Goal: Task Accomplishment & Management: Use online tool/utility

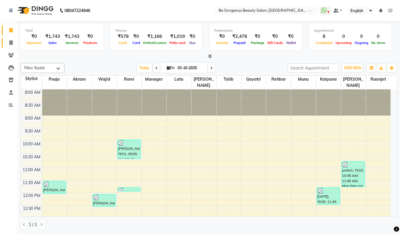
scroll to position [157, 0]
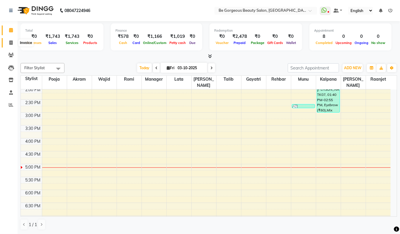
click at [12, 43] on icon at bounding box center [10, 42] width 3 height 4
select select "service"
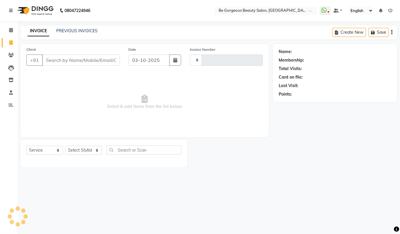
type input "5114"
select select "5405"
click at [82, 149] on select "Select Stylist" at bounding box center [83, 150] width 37 height 9
select select "90706"
click at [65, 146] on select "Select Stylist [PERSON_NAME] [PERSON_NAME] Manager Munu [PERSON_NAME] Rehbar [P…" at bounding box center [83, 150] width 37 height 9
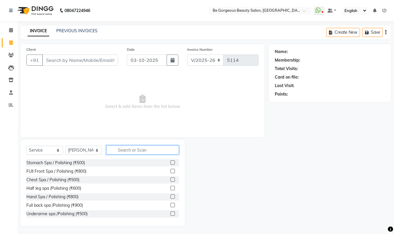
click at [129, 149] on input "text" at bounding box center [142, 149] width 73 height 9
type input "man cu"
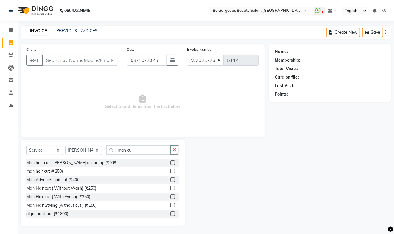
click at [170, 171] on label at bounding box center [172, 171] width 4 height 4
click at [170, 171] on input "checkbox" at bounding box center [172, 171] width 4 height 4
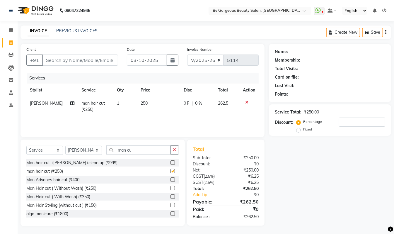
checkbox input "false"
click at [137, 148] on input "man cu" at bounding box center [138, 149] width 64 height 9
type input "m"
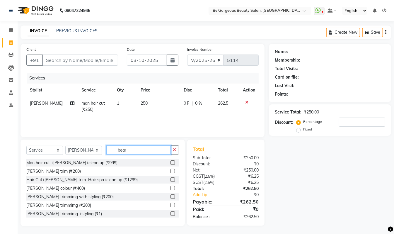
type input "bear"
click at [170, 171] on label at bounding box center [172, 171] width 4 height 4
click at [170, 171] on input "checkbox" at bounding box center [172, 171] width 4 height 4
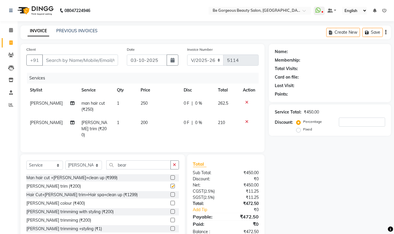
checkbox input "false"
click at [65, 59] on input "Client" at bounding box center [80, 59] width 76 height 11
type input "8"
type input "0"
type input "8508184683"
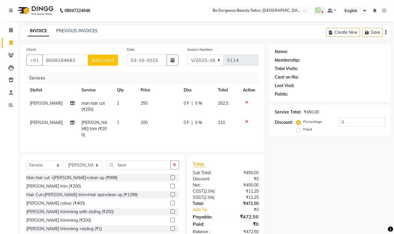
click at [102, 55] on button "Add Client" at bounding box center [103, 59] width 30 height 11
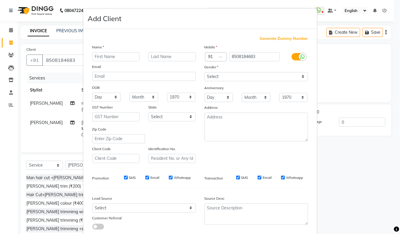
click at [105, 58] on input "text" at bounding box center [115, 56] width 47 height 9
type input "sesshadri"
click at [216, 76] on select "Select [DEMOGRAPHIC_DATA] [DEMOGRAPHIC_DATA] Other Prefer Not To Say" at bounding box center [255, 76] width 103 height 9
select select "[DEMOGRAPHIC_DATA]"
click at [204, 72] on select "Select [DEMOGRAPHIC_DATA] [DEMOGRAPHIC_DATA] Other Prefer Not To Say" at bounding box center [255, 76] width 103 height 9
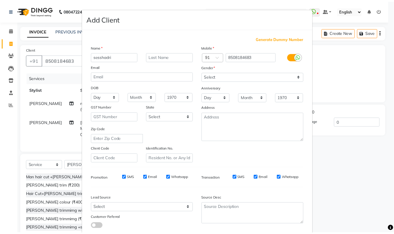
scroll to position [35, 0]
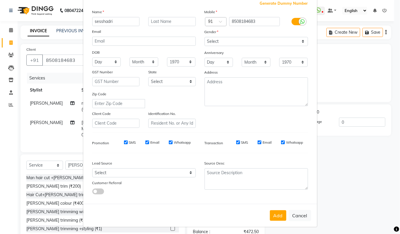
click at [277, 216] on button "Add" at bounding box center [278, 215] width 16 height 11
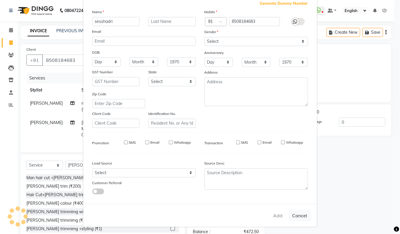
select select
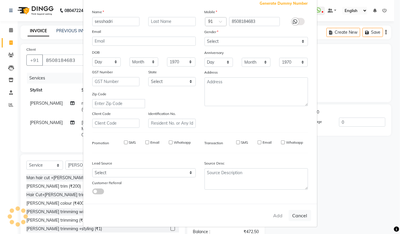
select select
checkbox input "false"
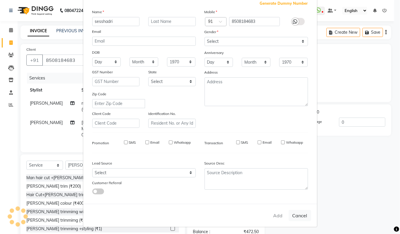
checkbox input "false"
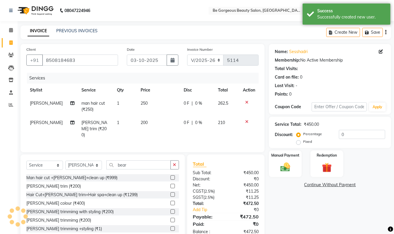
scroll to position [16, 0]
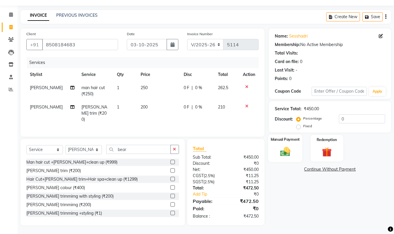
click at [286, 143] on div "Manual Payment" at bounding box center [285, 148] width 34 height 28
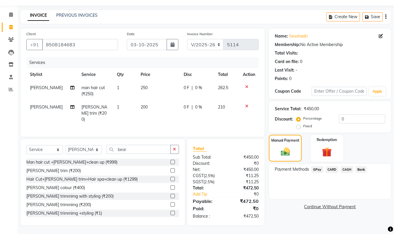
click at [333, 169] on span "CARD" at bounding box center [332, 169] width 13 height 7
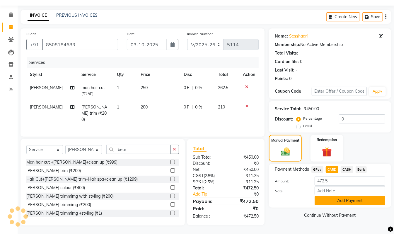
click at [351, 203] on button "Add Payment" at bounding box center [350, 200] width 71 height 9
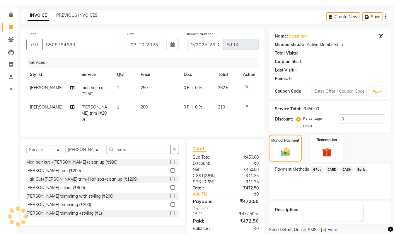
scroll to position [35, 0]
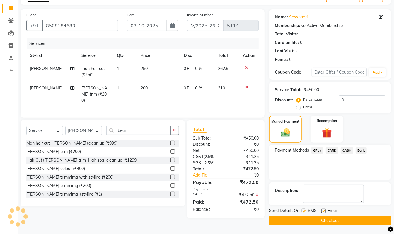
drag, startPoint x: 394, startPoint y: 184, endPoint x: 387, endPoint y: 237, distance: 53.4
click at [387, 199] on html "08047224946 Select Location × Be Gorgeous Beauty Salon, [GEOGRAPHIC_DATA] Whats…" at bounding box center [197, 82] width 394 height 234
click at [347, 221] on button "Checkout" at bounding box center [330, 220] width 122 height 9
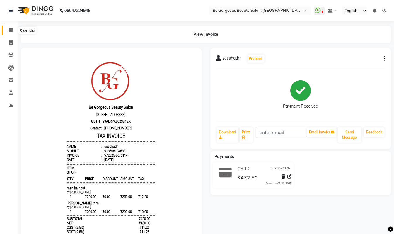
click at [12, 31] on icon at bounding box center [11, 30] width 4 height 4
